Goal: Transaction & Acquisition: Subscribe to service/newsletter

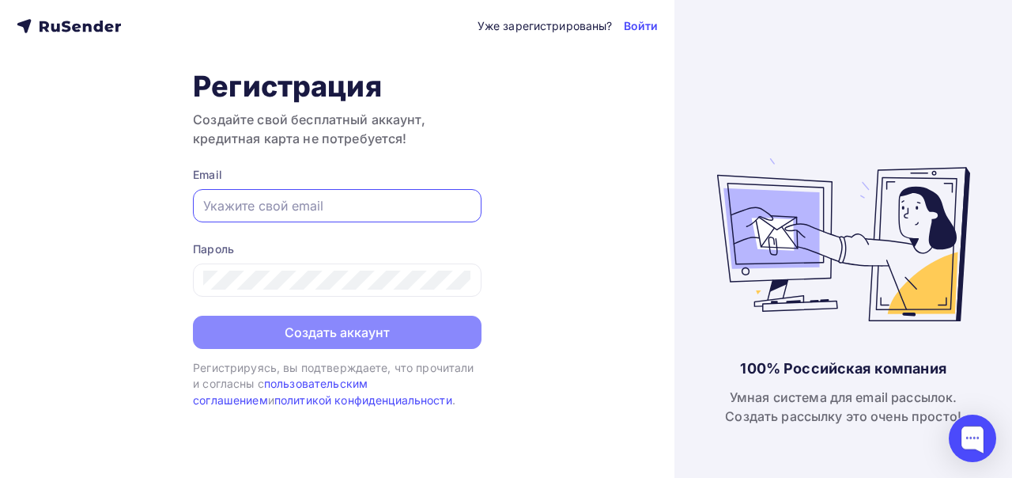
click at [392, 207] on input "text" at bounding box center [337, 205] width 268 height 19
type input "[EMAIL_ADDRESS][DOMAIN_NAME]"
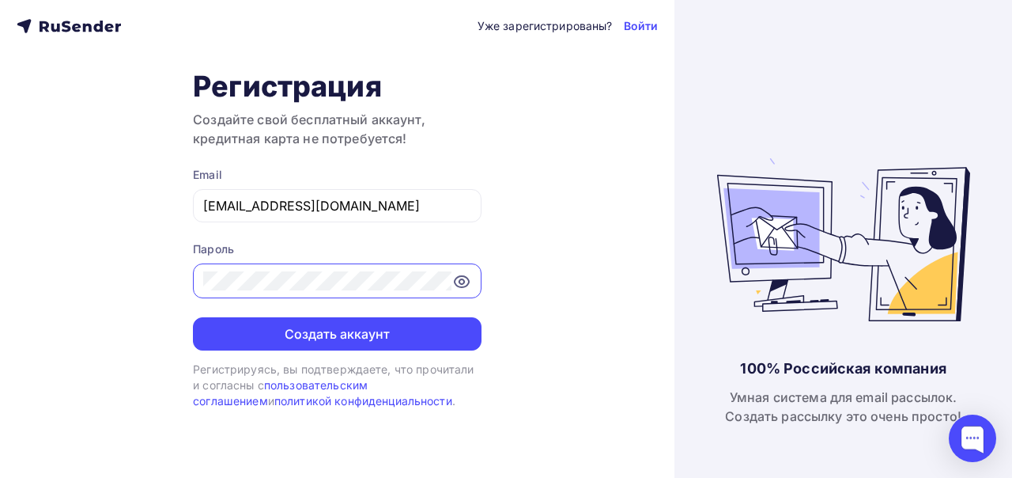
click at [462, 281] on icon at bounding box center [461, 281] width 19 height 19
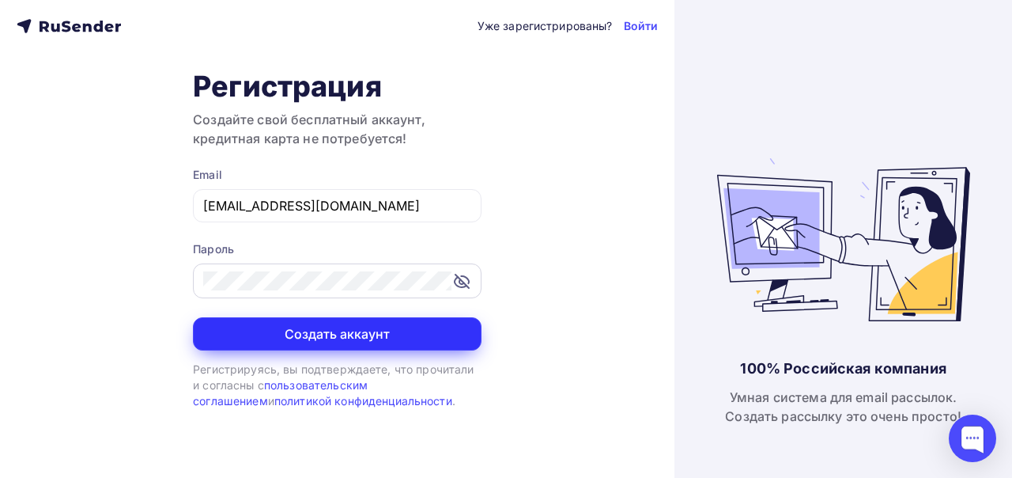
click at [367, 337] on button "Создать аккаунт" at bounding box center [337, 333] width 289 height 33
click at [264, 323] on button "Создать аккаунт" at bounding box center [337, 333] width 289 height 33
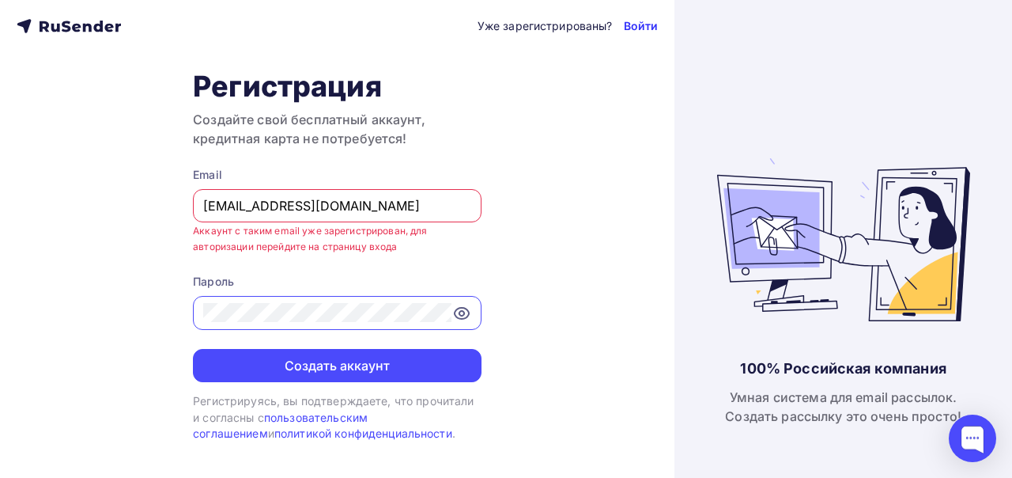
click at [639, 18] on link "Войти" at bounding box center [641, 26] width 35 height 16
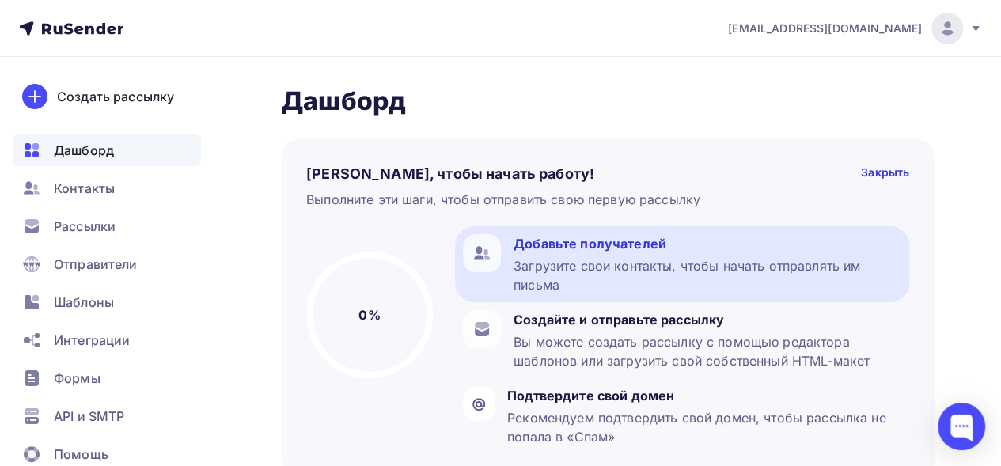
click at [723, 250] on div "Добавьте получателей" at bounding box center [707, 243] width 388 height 19
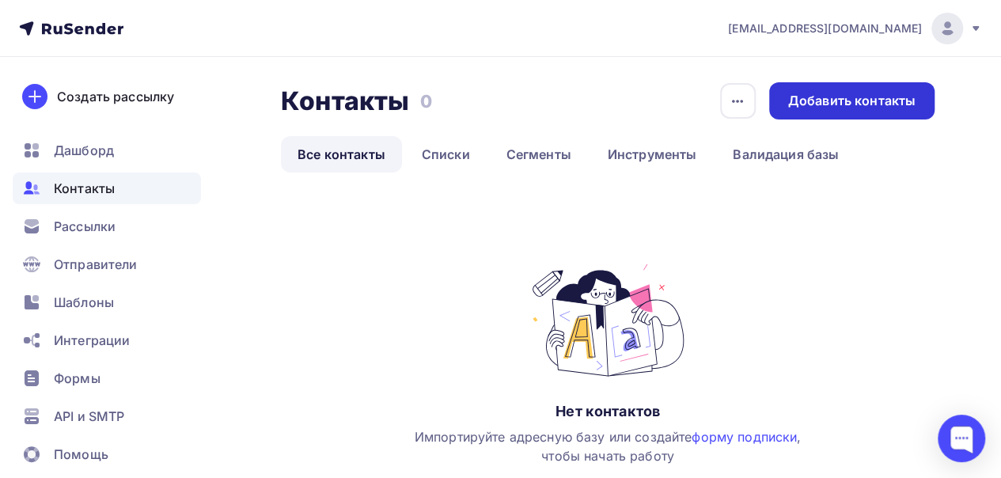
click at [842, 100] on div "Добавить контакты" at bounding box center [851, 101] width 127 height 18
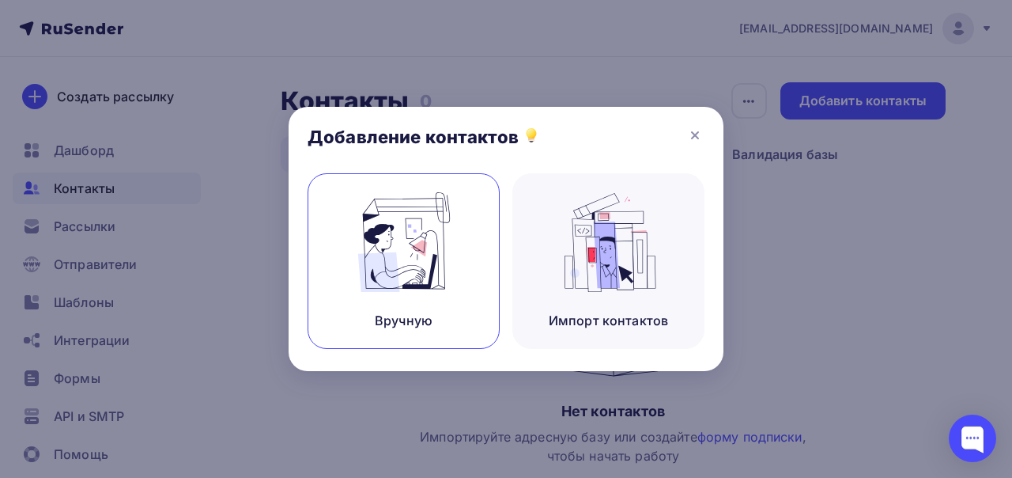
click at [428, 267] on img at bounding box center [404, 242] width 106 height 100
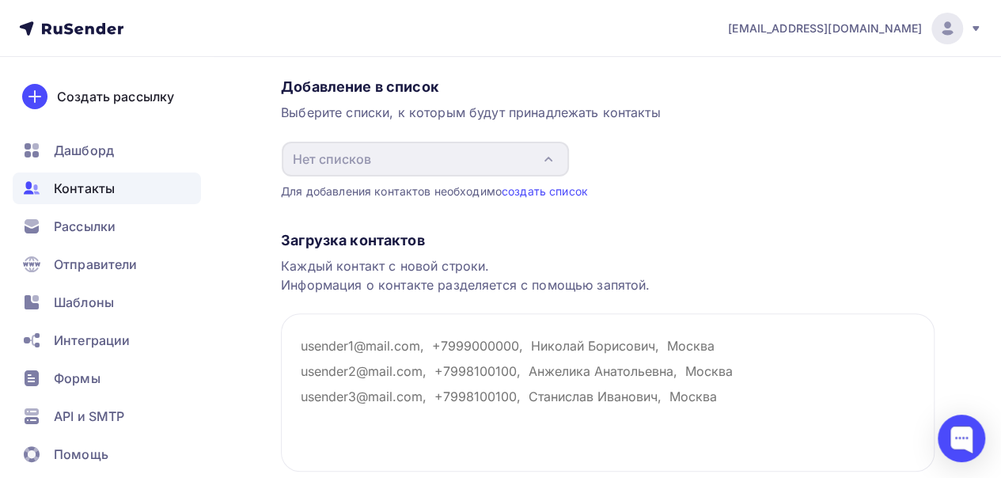
scroll to position [124, 0]
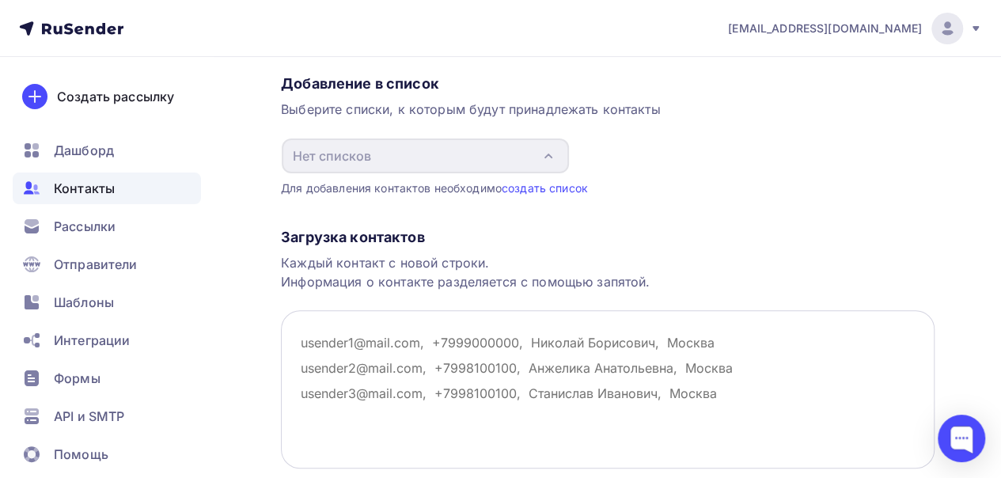
click at [306, 342] on textarea at bounding box center [607, 389] width 653 height 158
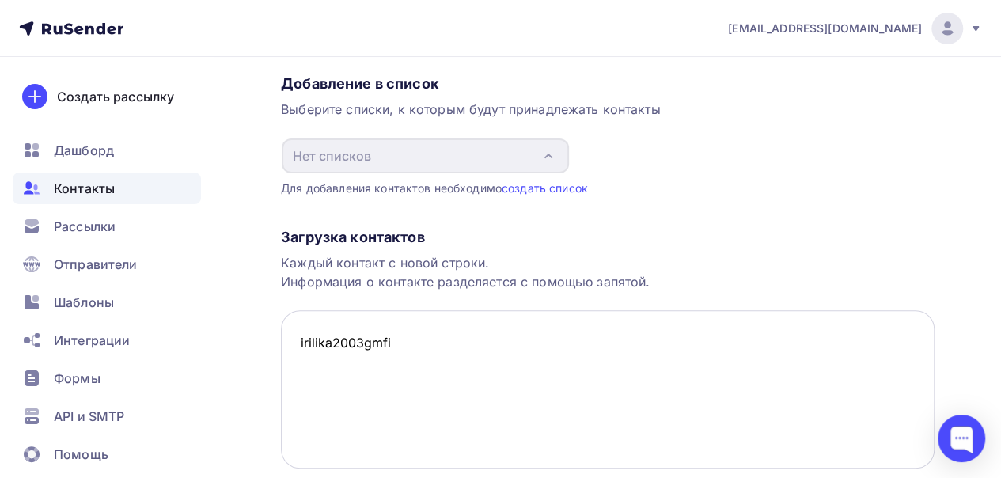
click at [384, 339] on textarea "irilika2003gmfi" at bounding box center [607, 389] width 653 height 158
click at [394, 339] on textarea "irilika2003gmai" at bounding box center [607, 389] width 653 height 158
click at [429, 345] on textarea "[DOMAIN_NAME]" at bounding box center [607, 389] width 653 height 158
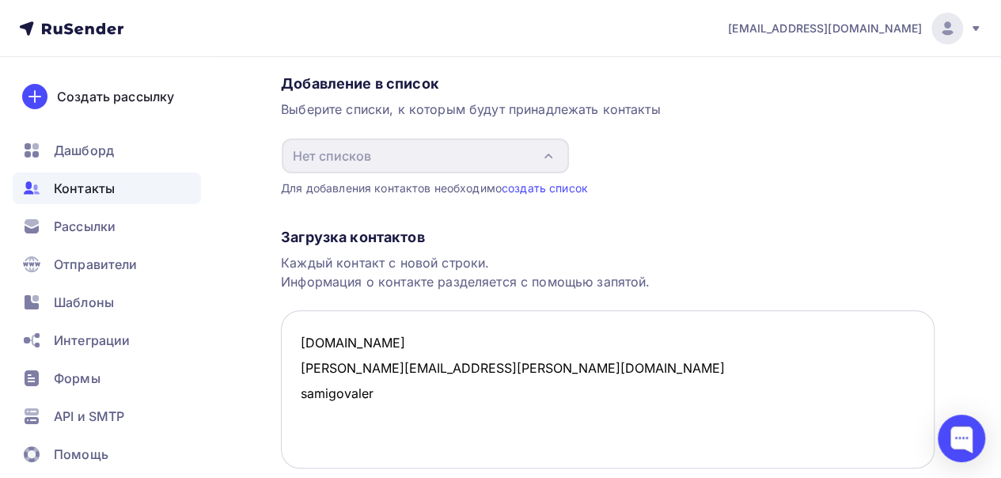
type textarea "[DOMAIN_NAME] [PERSON_NAME][EMAIL_ADDRESS][PERSON_NAME][DOMAIN_NAME] samigovale…"
